Goal: Browse casually

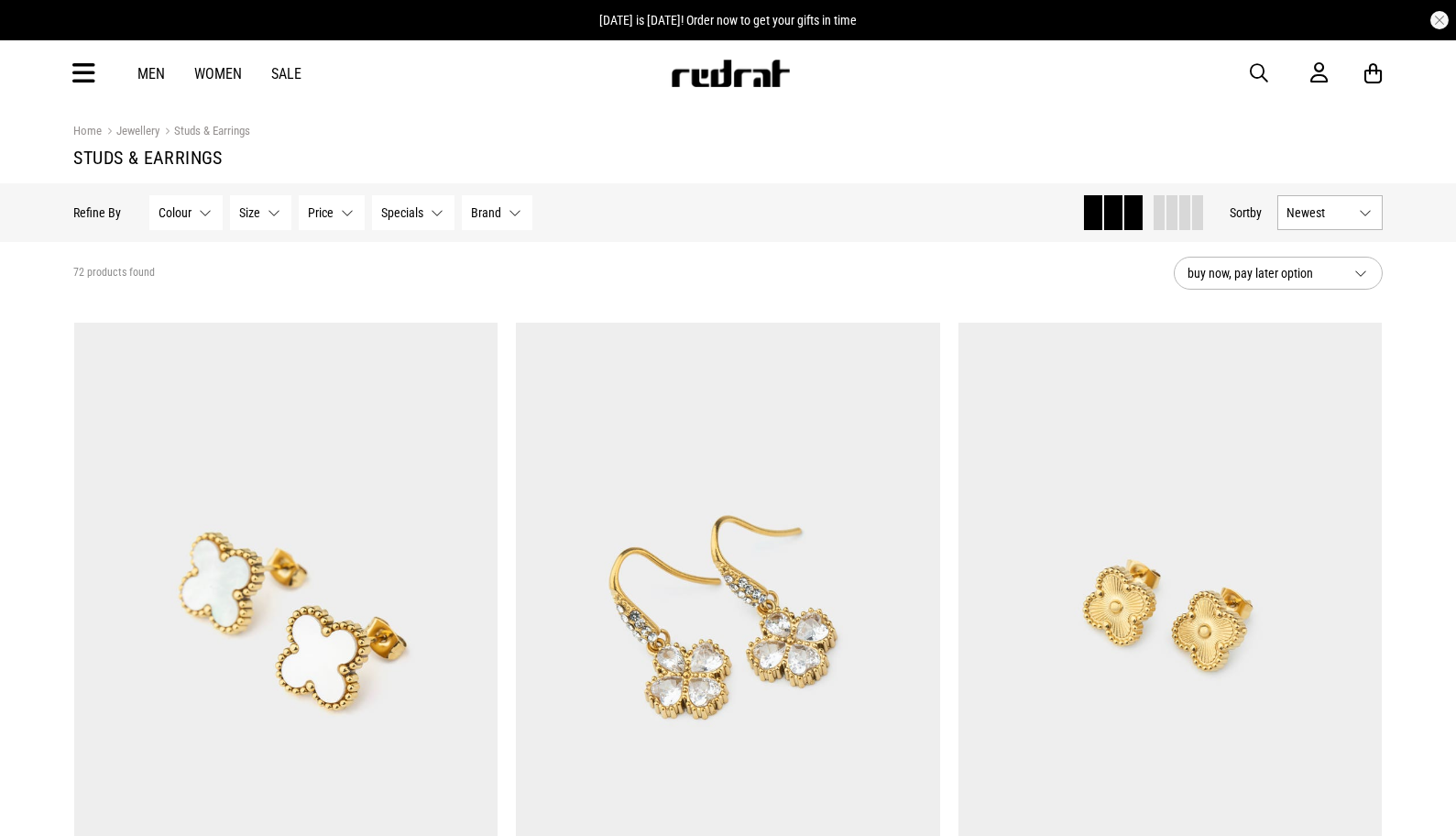
click at [777, 80] on img at bounding box center [730, 73] width 121 height 28
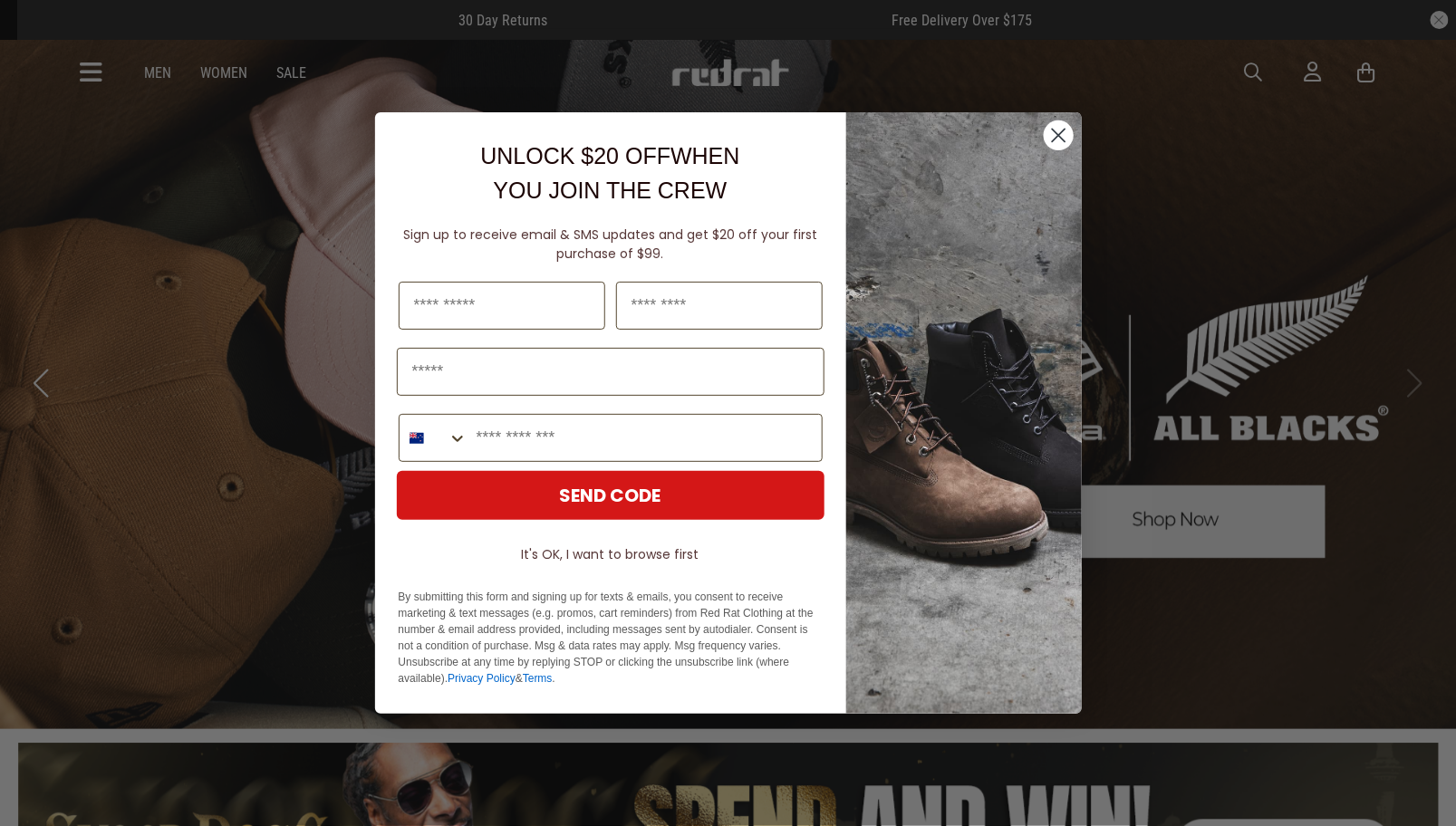
click at [1043, 132] on circle "Close dialog" at bounding box center [1057, 135] width 30 height 30
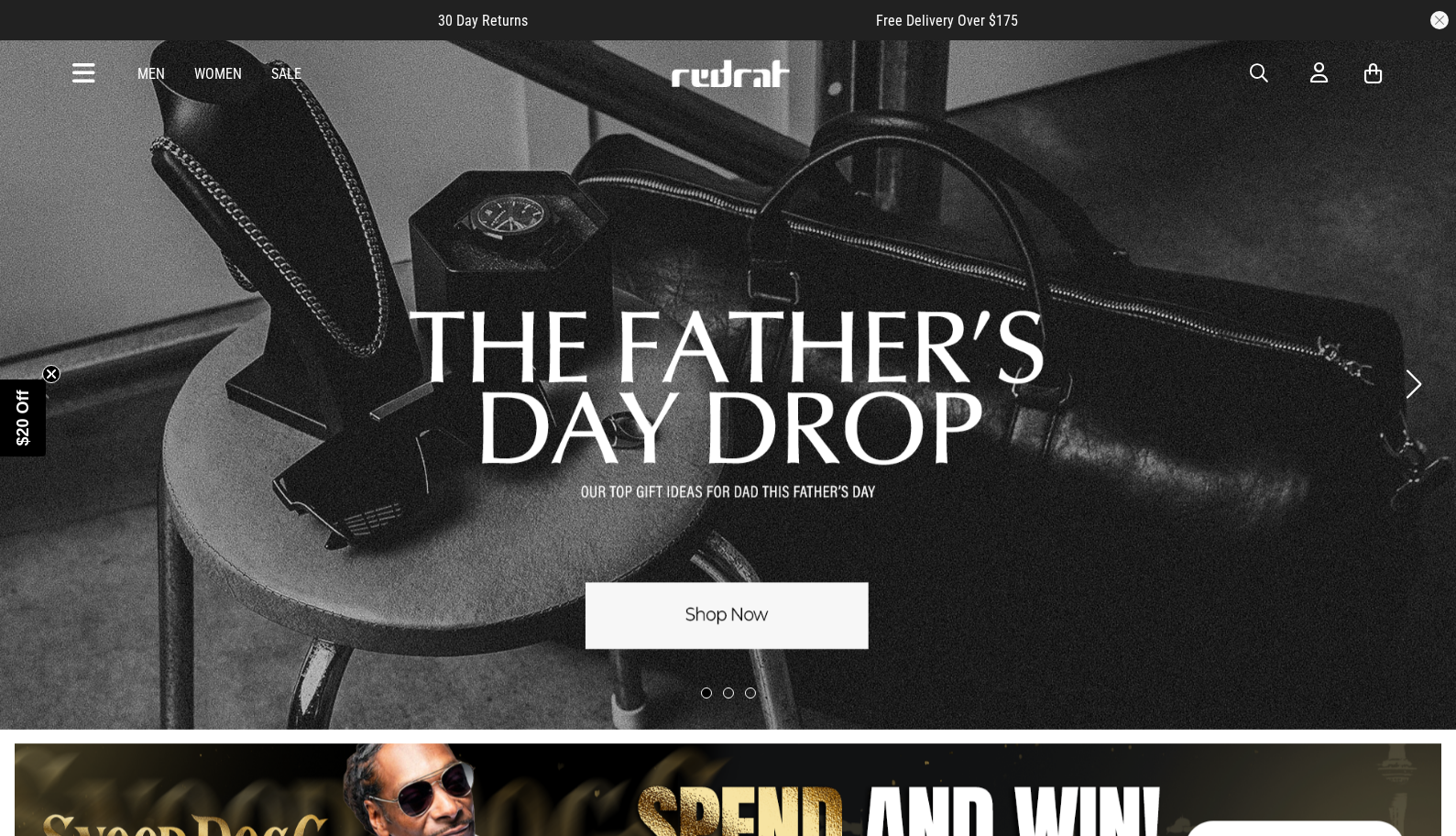
click at [53, 375] on icon "Close teaser" at bounding box center [50, 373] width 7 height 7
